Goal: Information Seeking & Learning: Learn about a topic

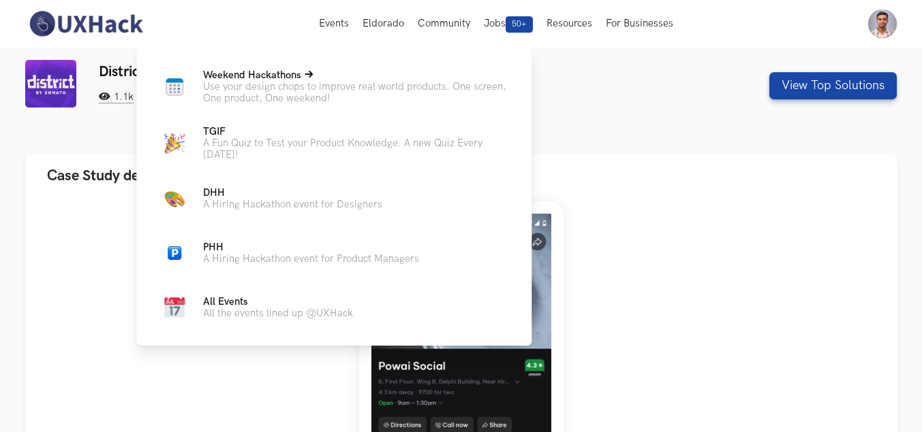
click at [253, 74] on span "Weekend Hackathons Live" at bounding box center [252, 75] width 98 height 12
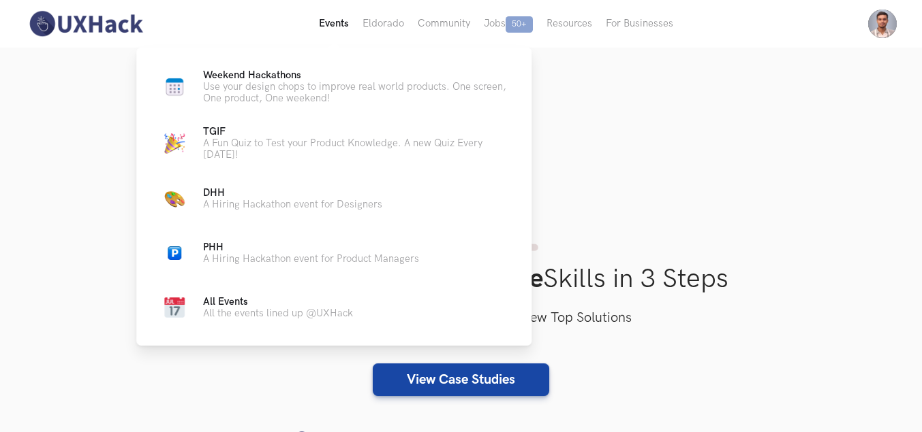
click at [336, 28] on button "Events Live" at bounding box center [334, 24] width 44 height 48
click at [268, 73] on span "Weekend Hackathons Live" at bounding box center [252, 75] width 98 height 12
